Goal: Task Accomplishment & Management: Complete application form

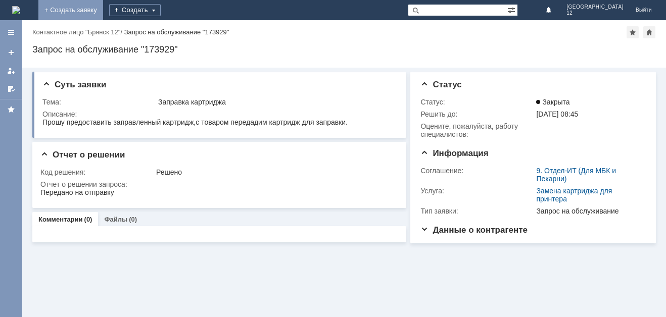
click at [103, 10] on link "+ Создать заявку" at bounding box center [70, 10] width 65 height 20
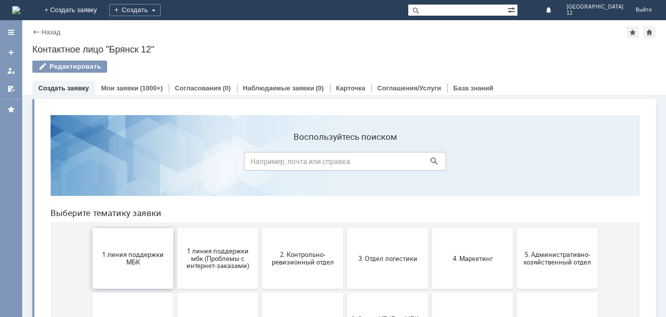
click at [117, 260] on span "1 линия поддержки МБК" at bounding box center [133, 258] width 75 height 15
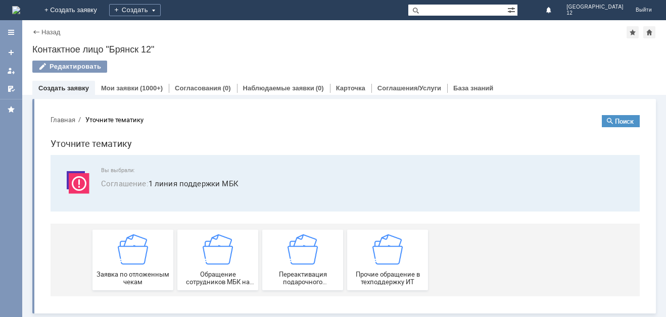
click at [118, 260] on img at bounding box center [133, 250] width 30 height 30
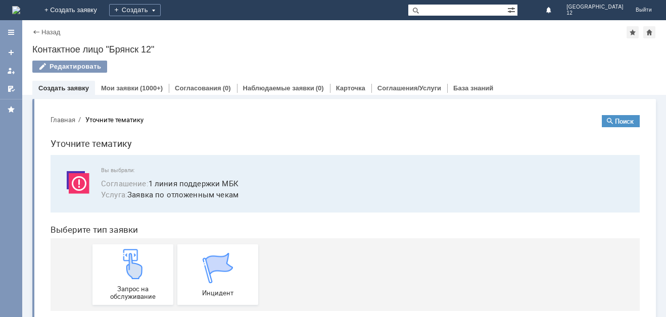
click at [118, 260] on img at bounding box center [133, 264] width 30 height 30
click at [113, 274] on div "Запрос на обслуживание" at bounding box center [133, 275] width 75 height 52
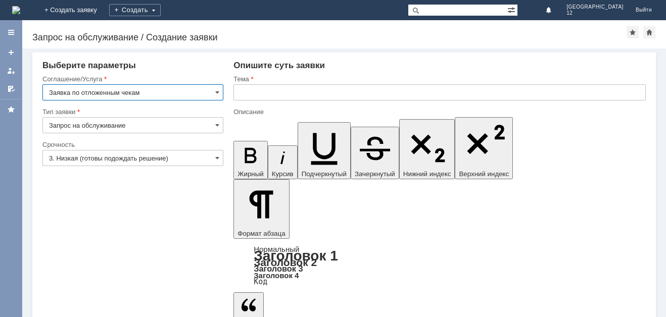
click at [238, 90] on input "text" at bounding box center [440, 92] width 412 height 16
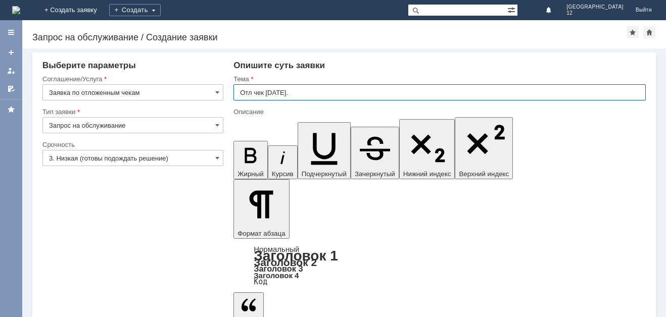
type input "Отл чек [DATE]."
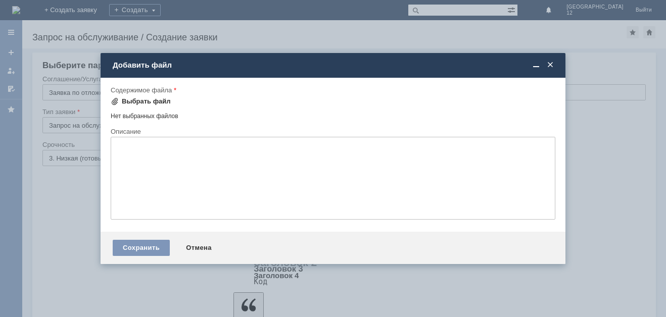
click at [133, 101] on div "Выбрать файл" at bounding box center [146, 102] width 49 height 8
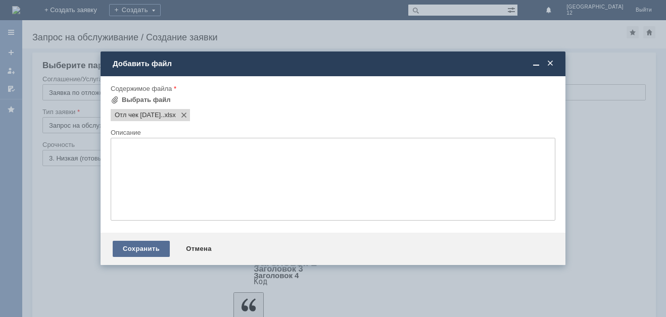
click at [142, 245] on div "Сохранить" at bounding box center [141, 249] width 57 height 16
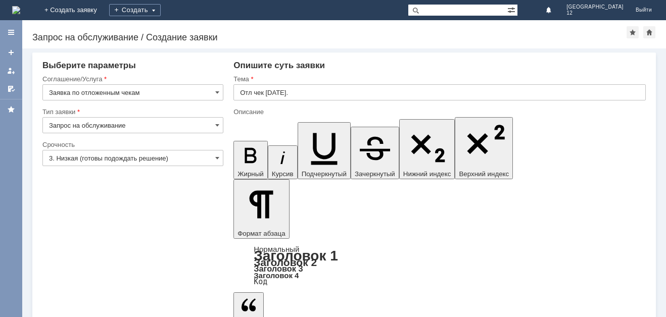
click at [242, 91] on input "text" at bounding box center [440, 92] width 412 height 16
type input "Отл чек [DATE]."
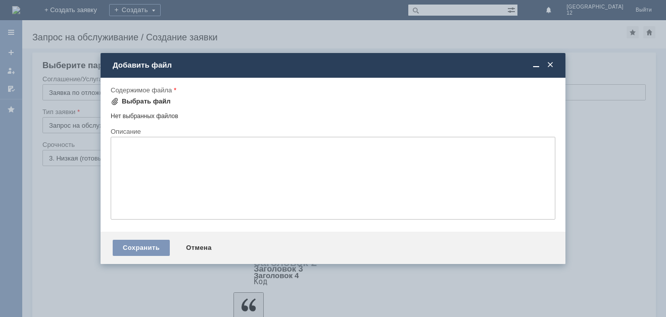
click at [114, 103] on span at bounding box center [115, 102] width 8 height 8
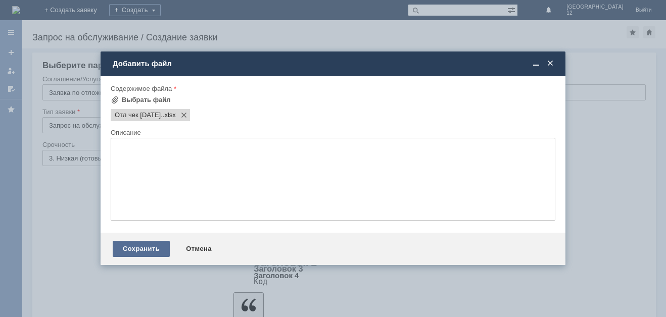
click at [127, 250] on div "Сохранить" at bounding box center [141, 249] width 57 height 16
